Goal: Check status: Check status

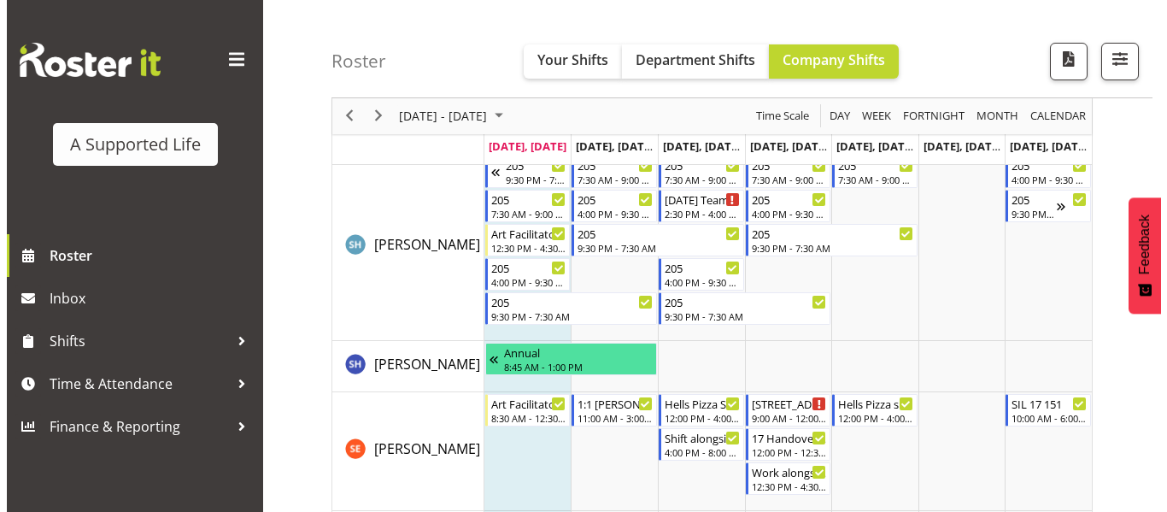
scroll to position [7859, 0]
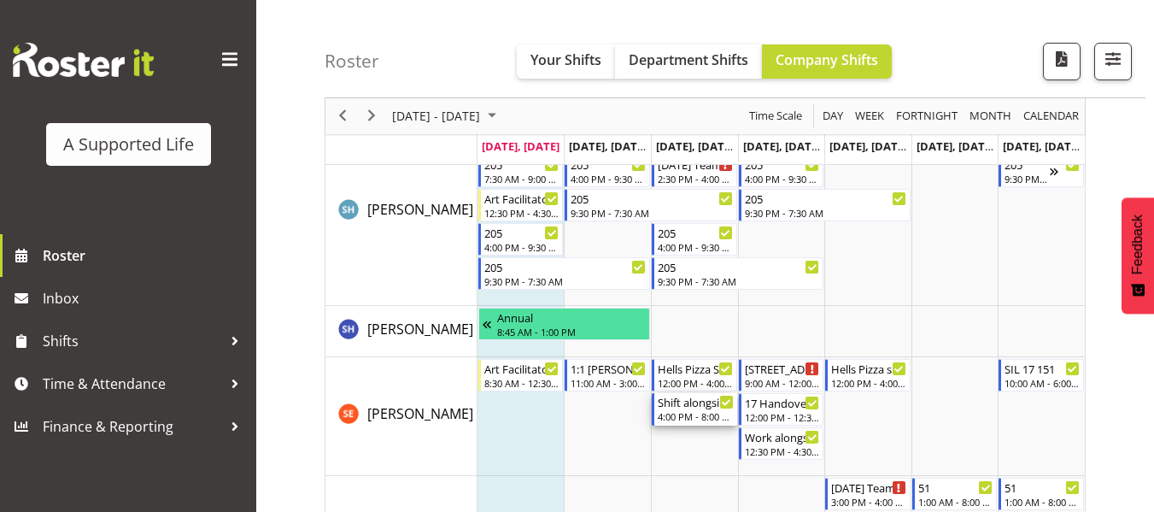
click at [676, 413] on div "4:00 PM - 8:00 PM" at bounding box center [696, 416] width 76 height 14
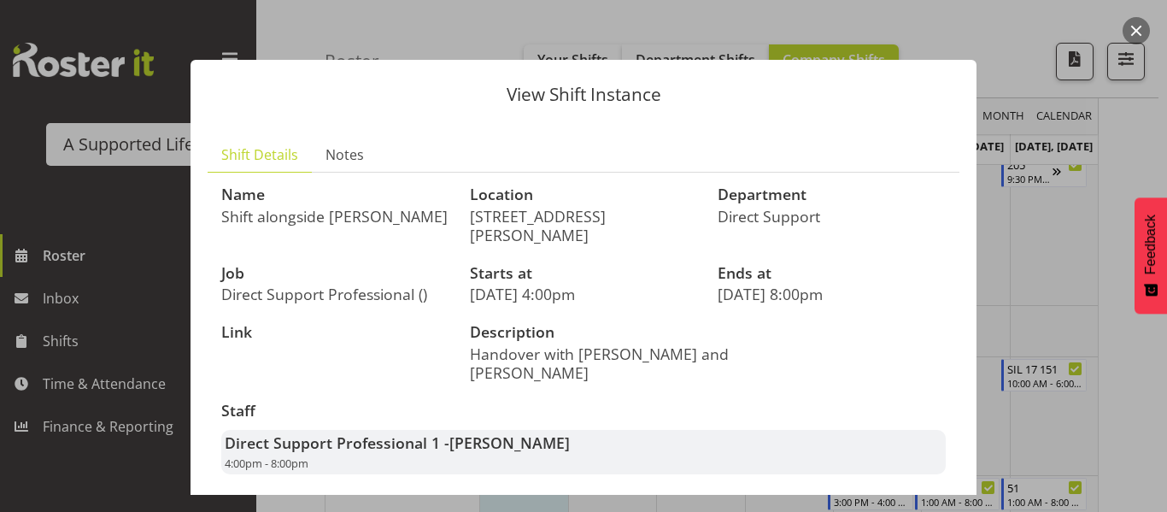
scroll to position [53, 0]
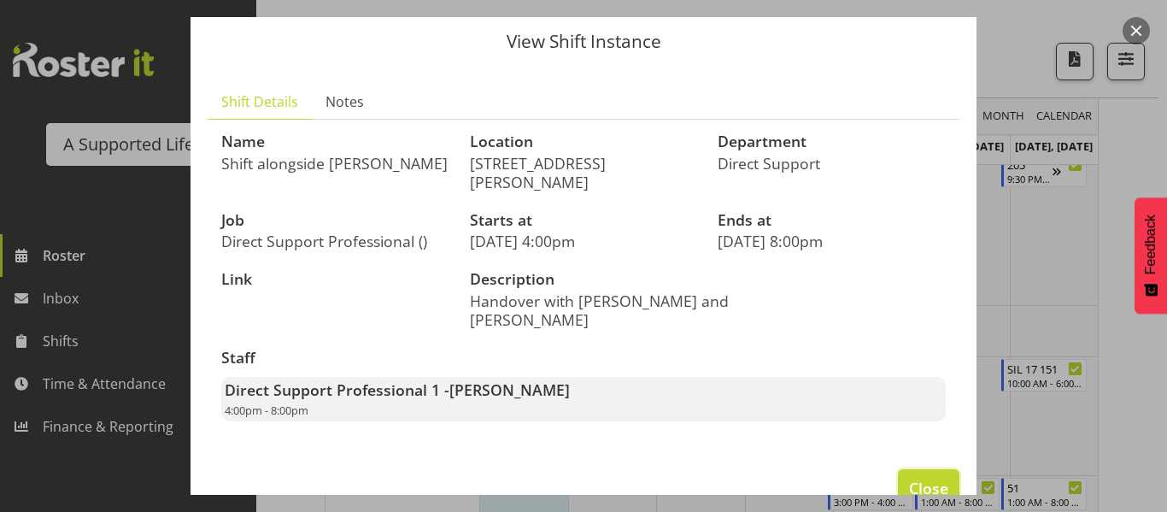
click at [909, 477] on span "Close" at bounding box center [928, 488] width 39 height 22
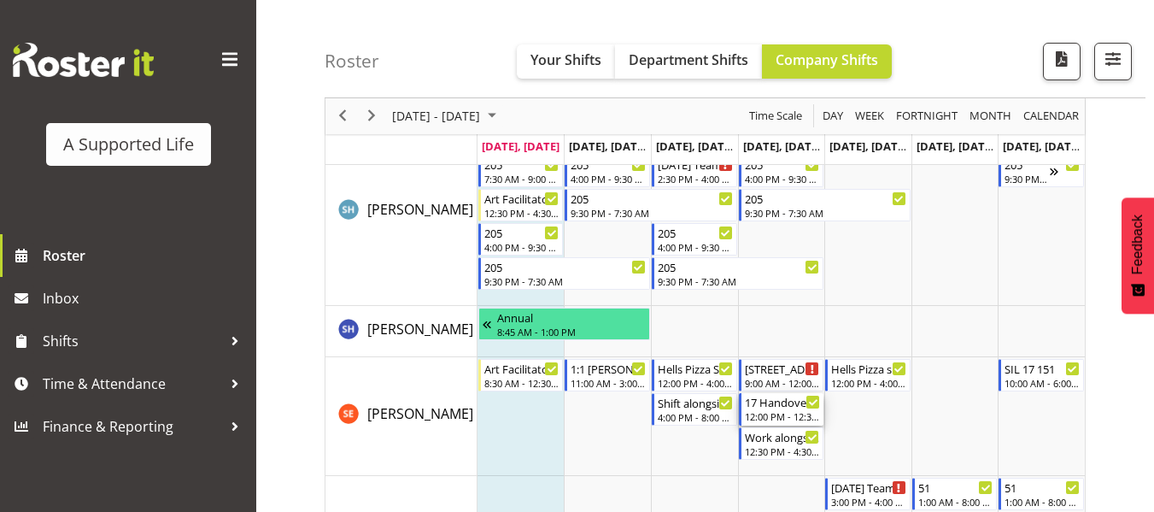
click at [764, 416] on div "12:00 PM - 12:30 PM" at bounding box center [783, 416] width 76 height 14
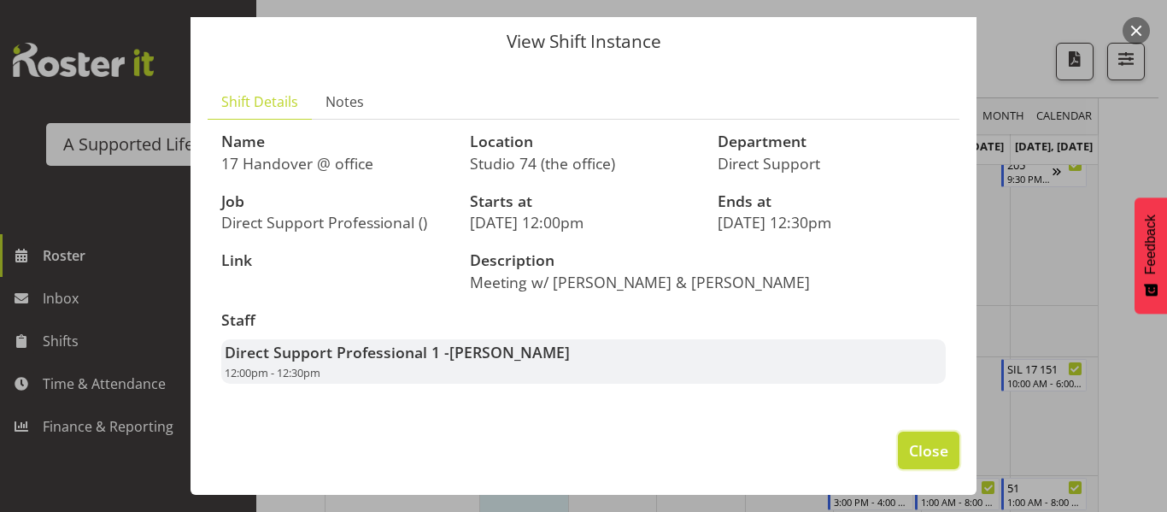
click at [908, 436] on button "Close" at bounding box center [928, 450] width 61 height 38
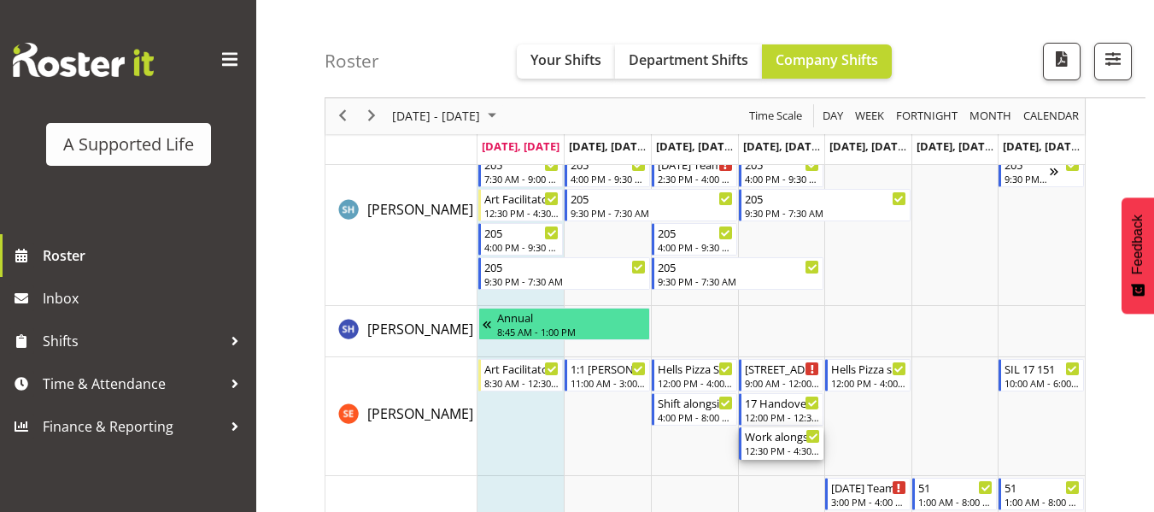
click at [785, 437] on div "Work alongside [PERSON_NAME] 1:1 shift" at bounding box center [783, 435] width 76 height 17
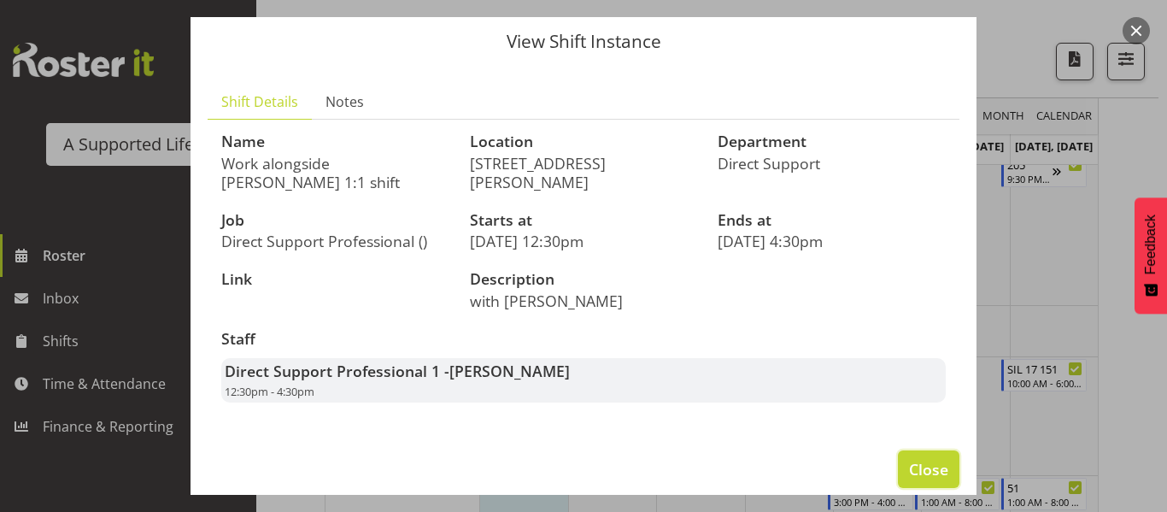
click at [910, 458] on span "Close" at bounding box center [928, 469] width 39 height 22
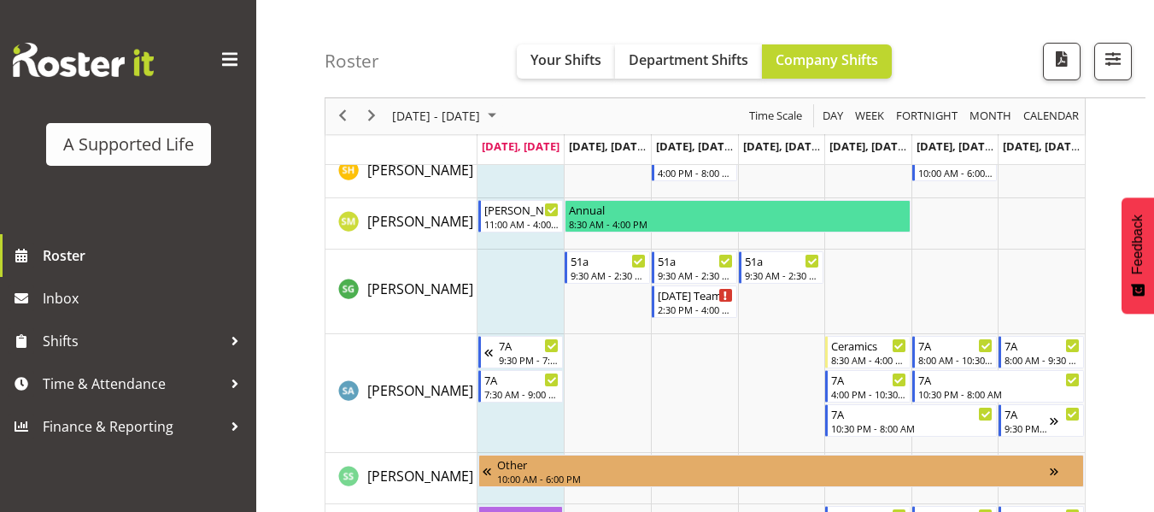
scroll to position [8595, 0]
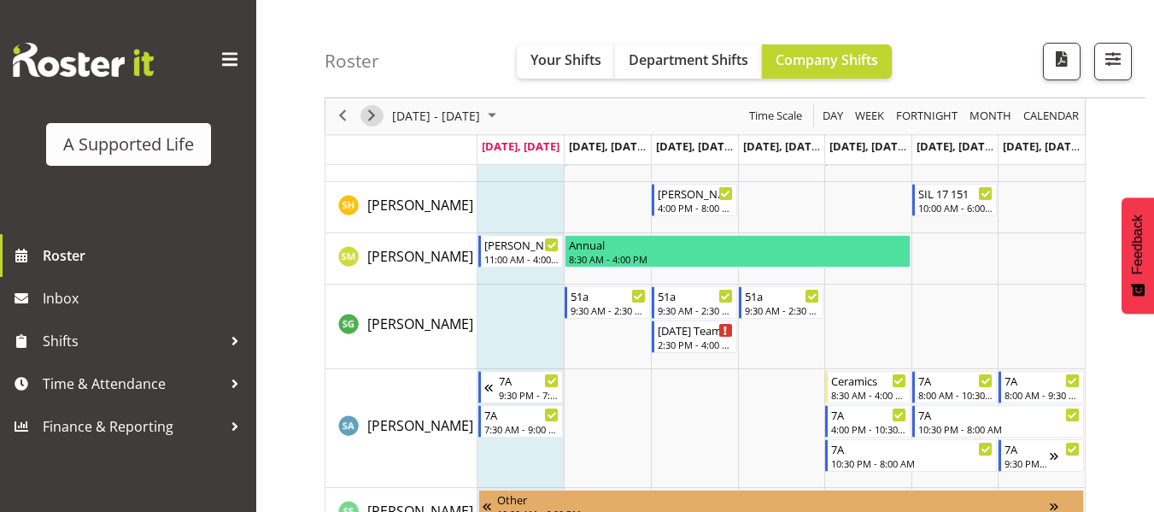
click at [372, 114] on span "Next" at bounding box center [371, 116] width 20 height 21
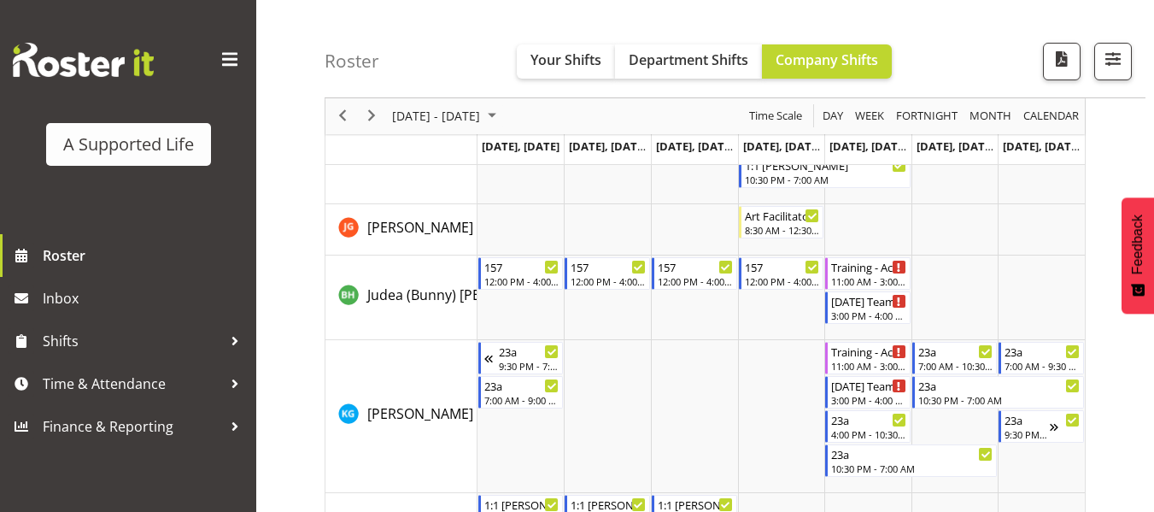
scroll to position [8595, 0]
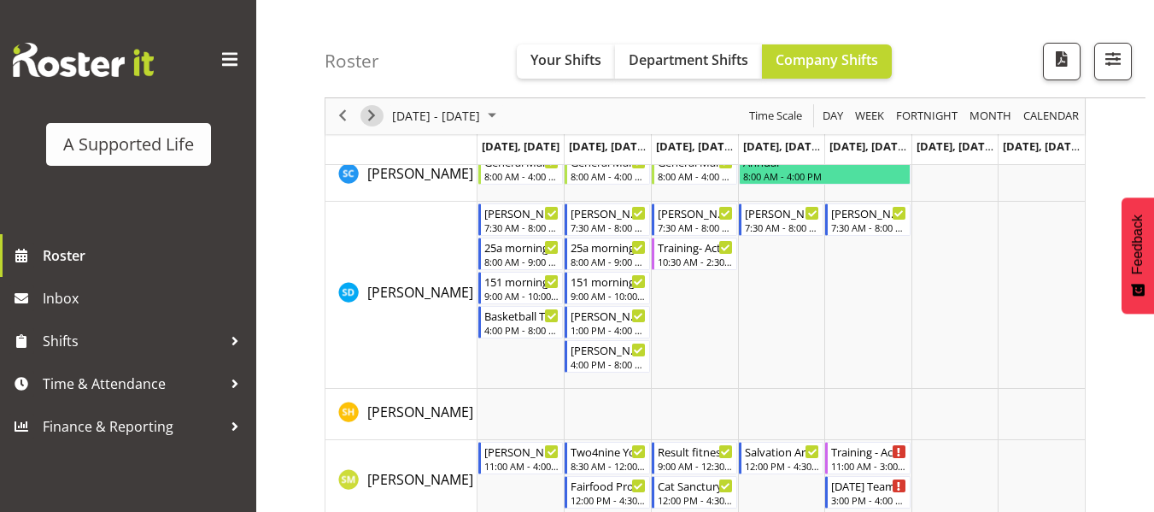
click at [373, 112] on span "Next" at bounding box center [371, 116] width 20 height 21
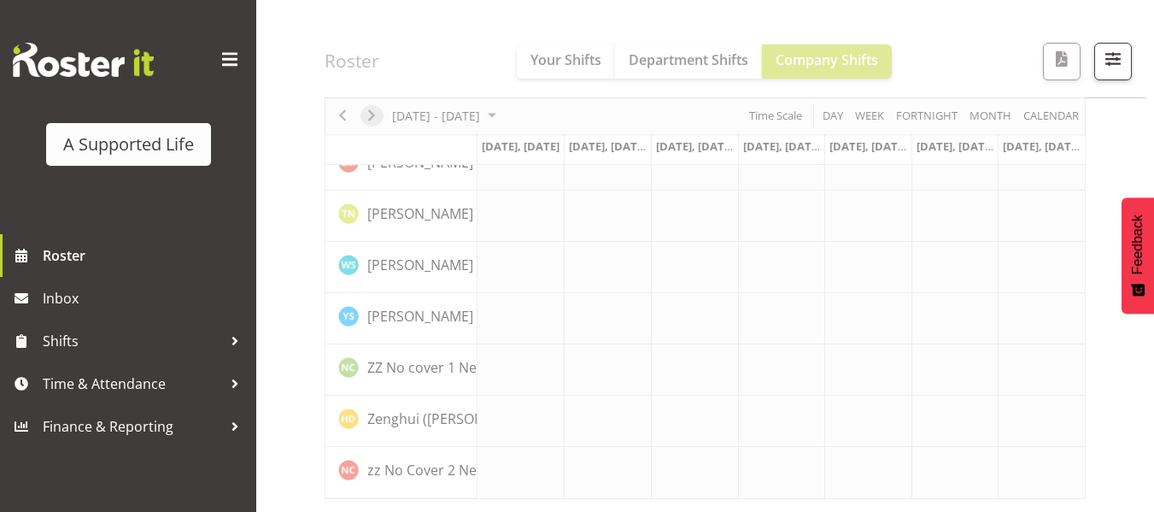
scroll to position [4969, 0]
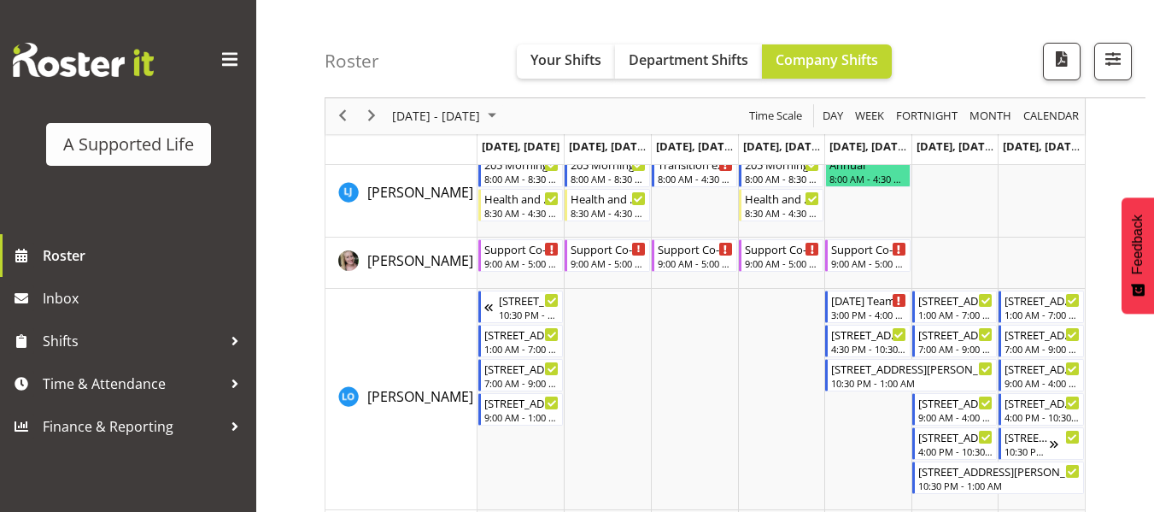
scroll to position [5408, 0]
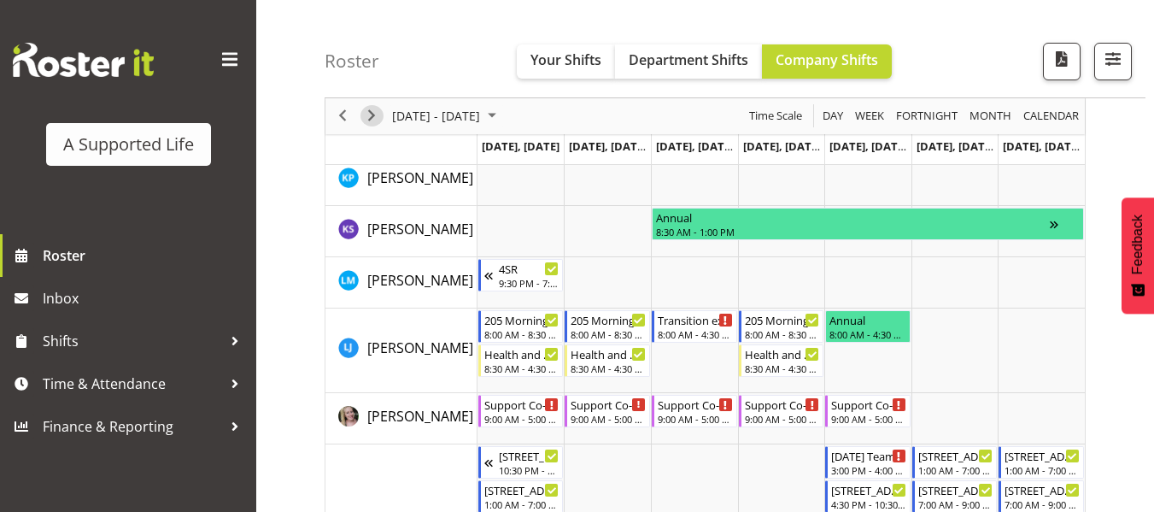
click at [371, 120] on span "Next" at bounding box center [371, 116] width 20 height 21
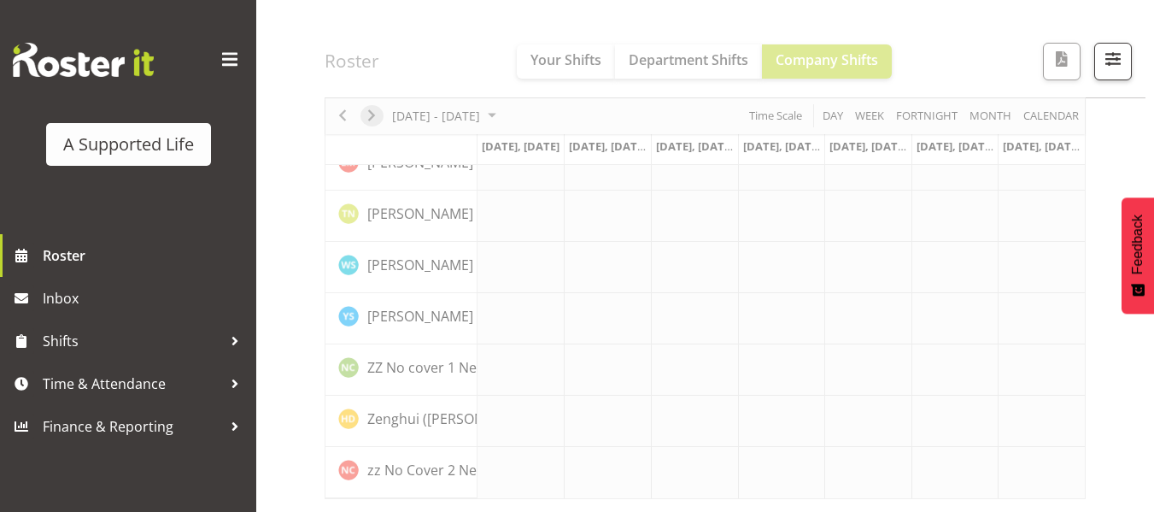
scroll to position [4969, 0]
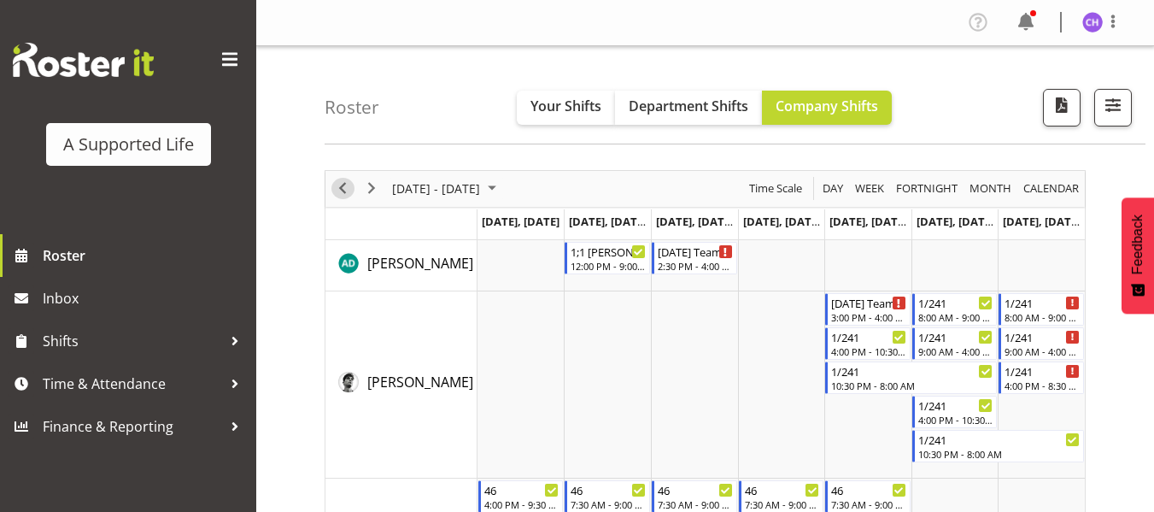
click at [339, 190] on span "Previous" at bounding box center [342, 188] width 20 height 21
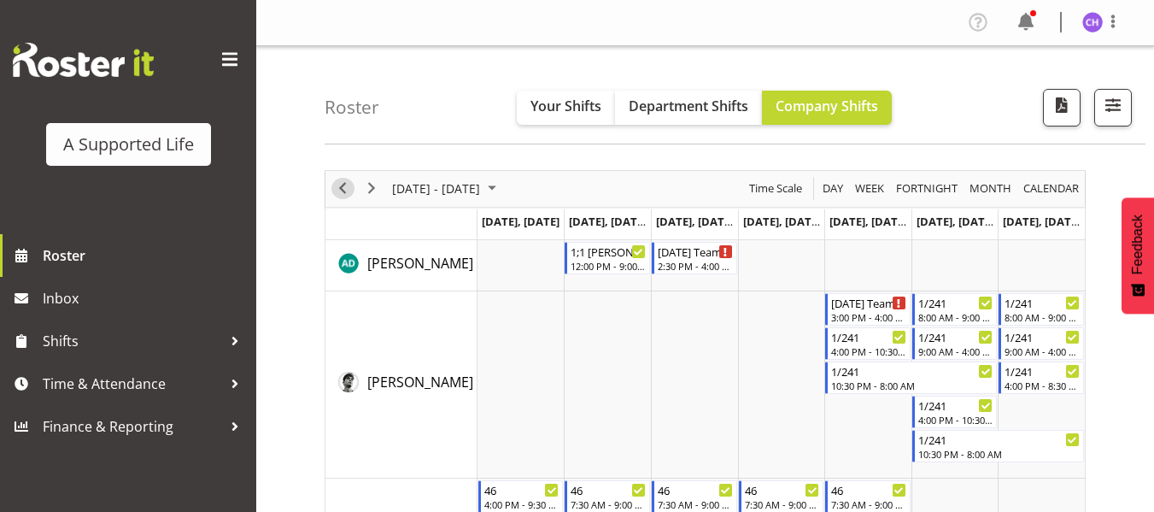
click at [343, 188] on span "Previous" at bounding box center [342, 188] width 20 height 21
click at [345, 180] on span "Previous" at bounding box center [342, 188] width 20 height 21
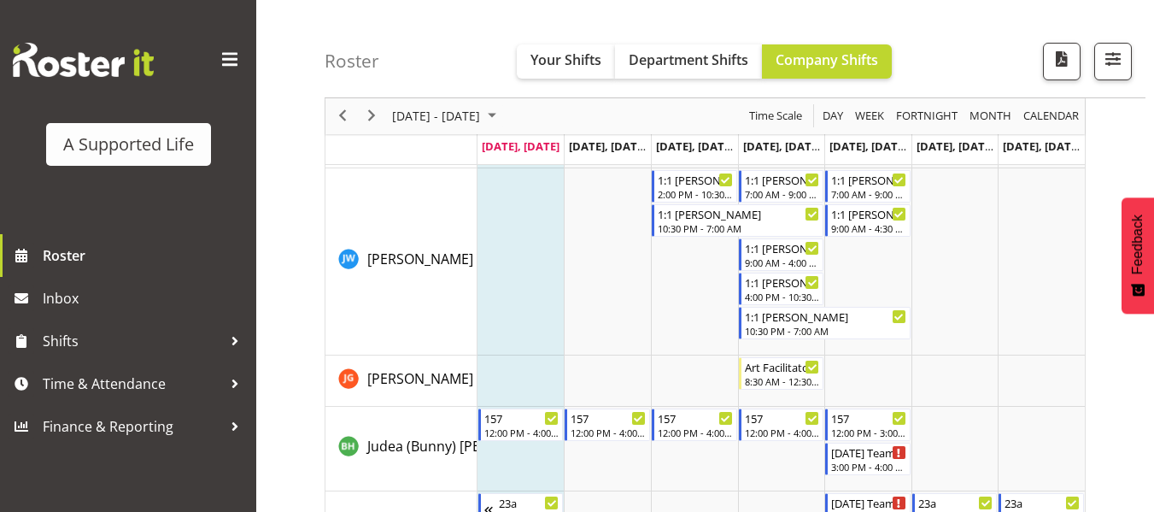
scroll to position [1070, 0]
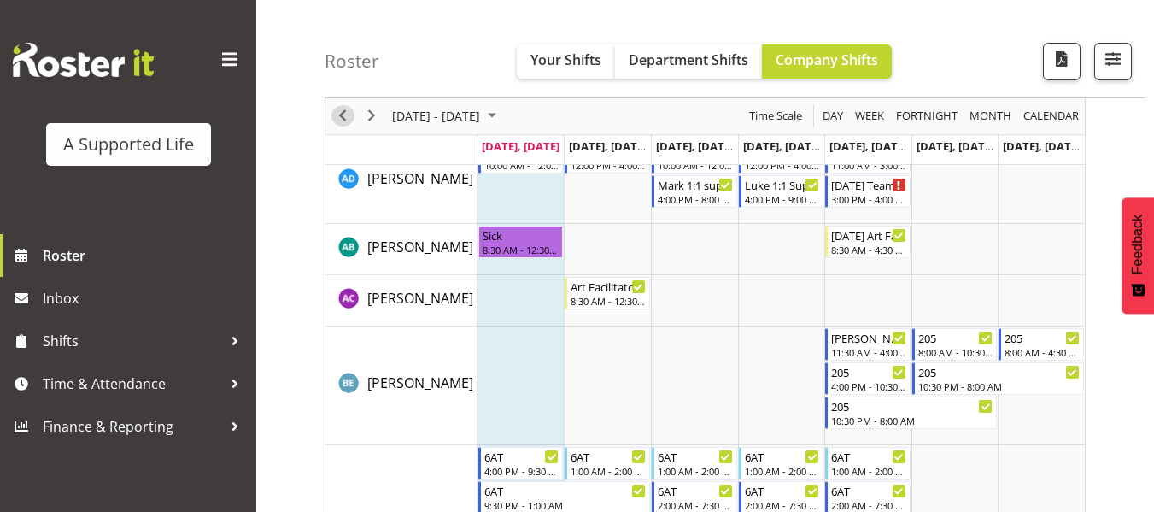
click at [348, 113] on span "Previous" at bounding box center [342, 116] width 20 height 21
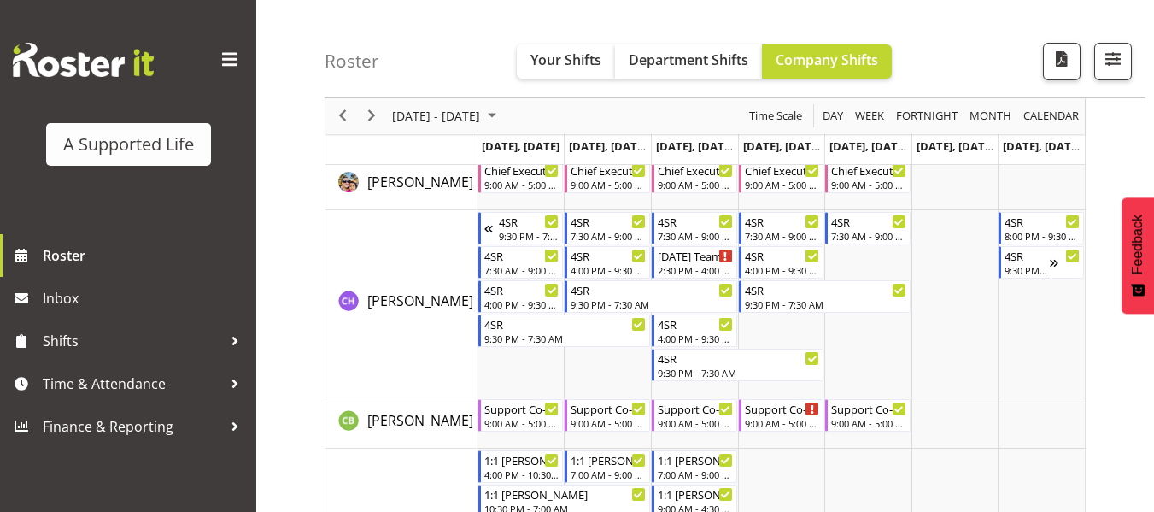
scroll to position [1916, 0]
